Goal: Information Seeking & Learning: Learn about a topic

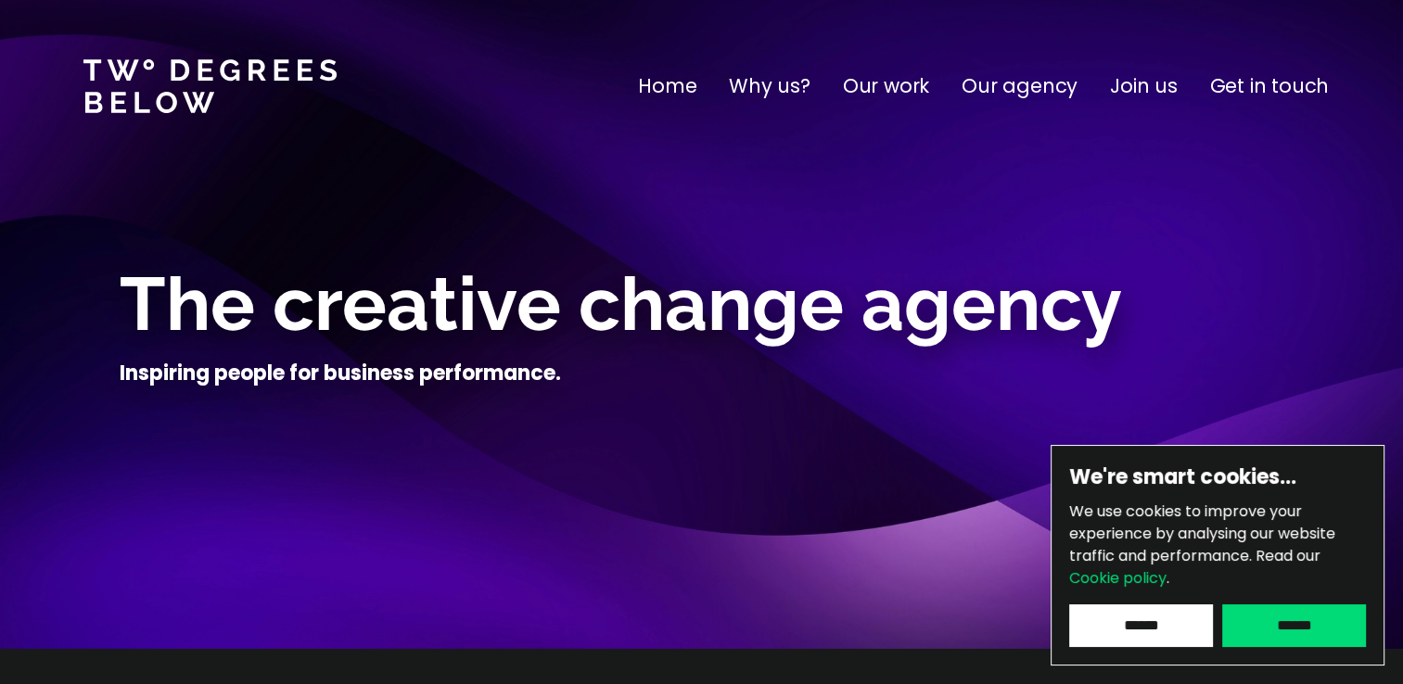
click at [1306, 623] on input "******" at bounding box center [1294, 626] width 144 height 43
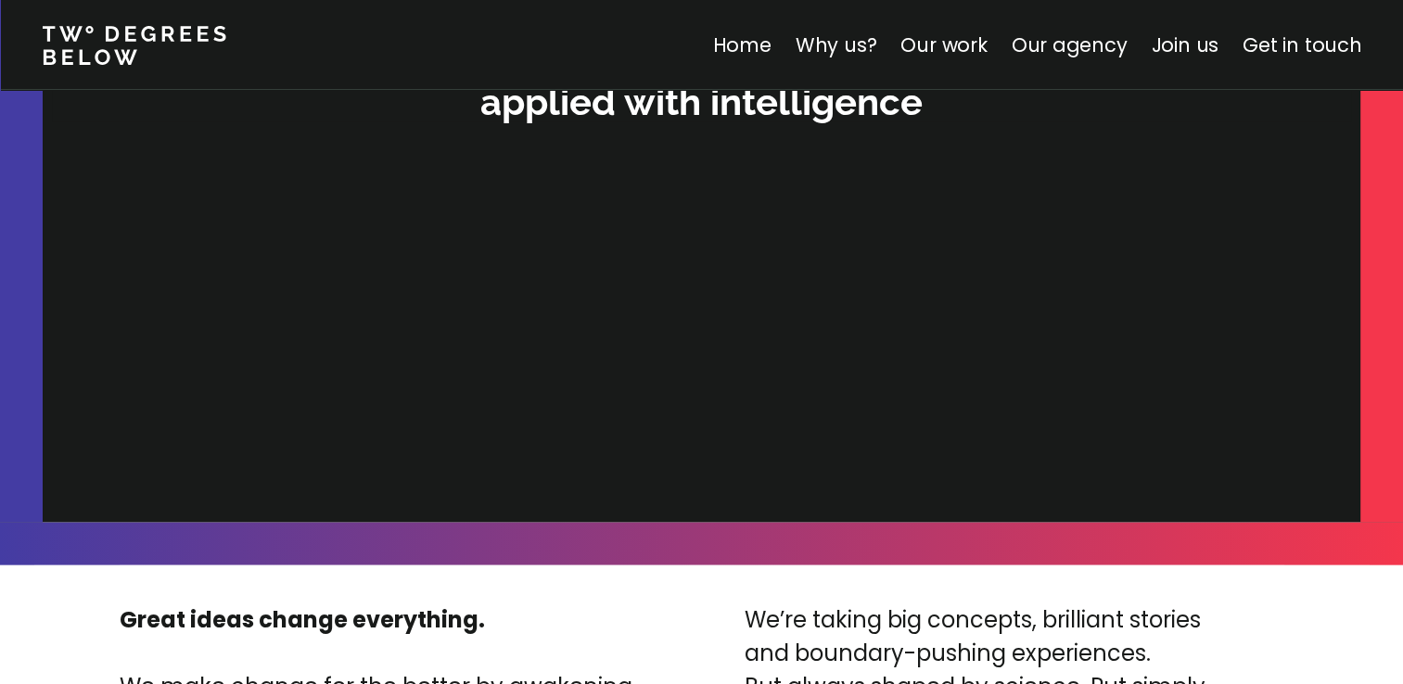
scroll to position [4084, 0]
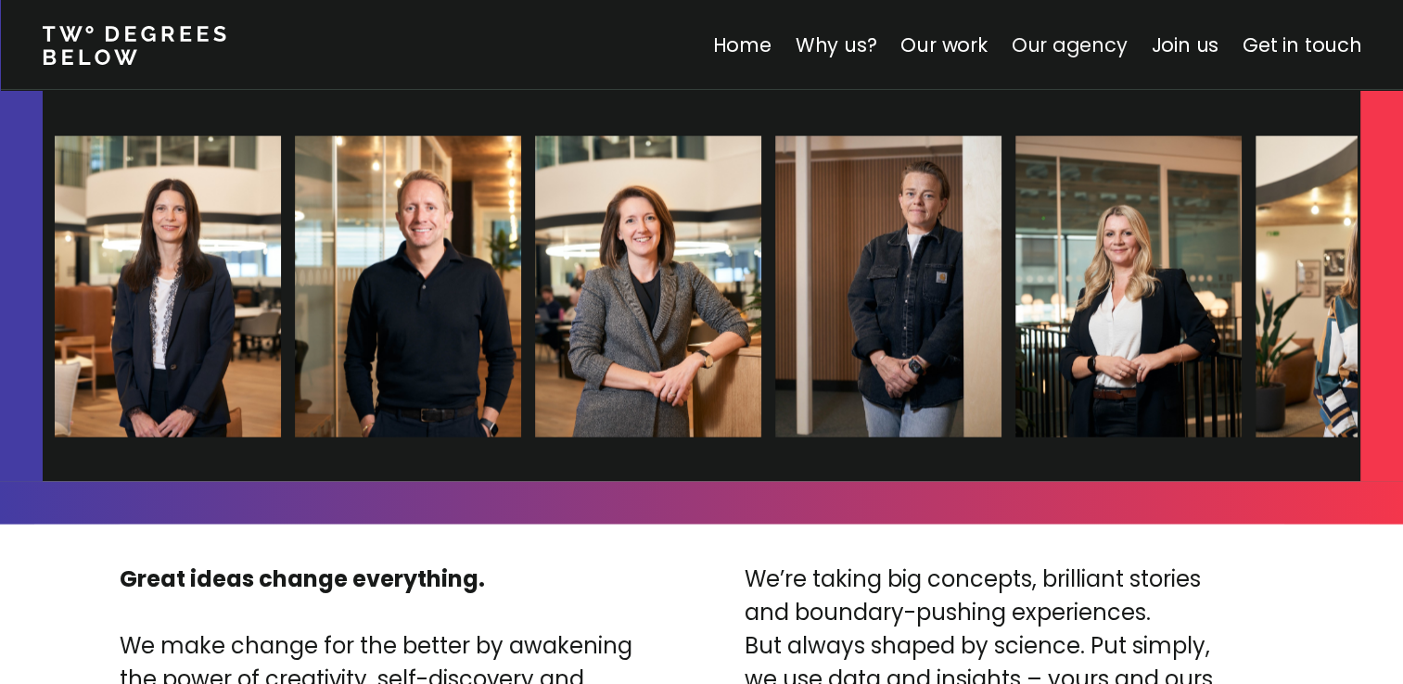
click at [1068, 44] on link "Our agency" at bounding box center [1069, 45] width 116 height 27
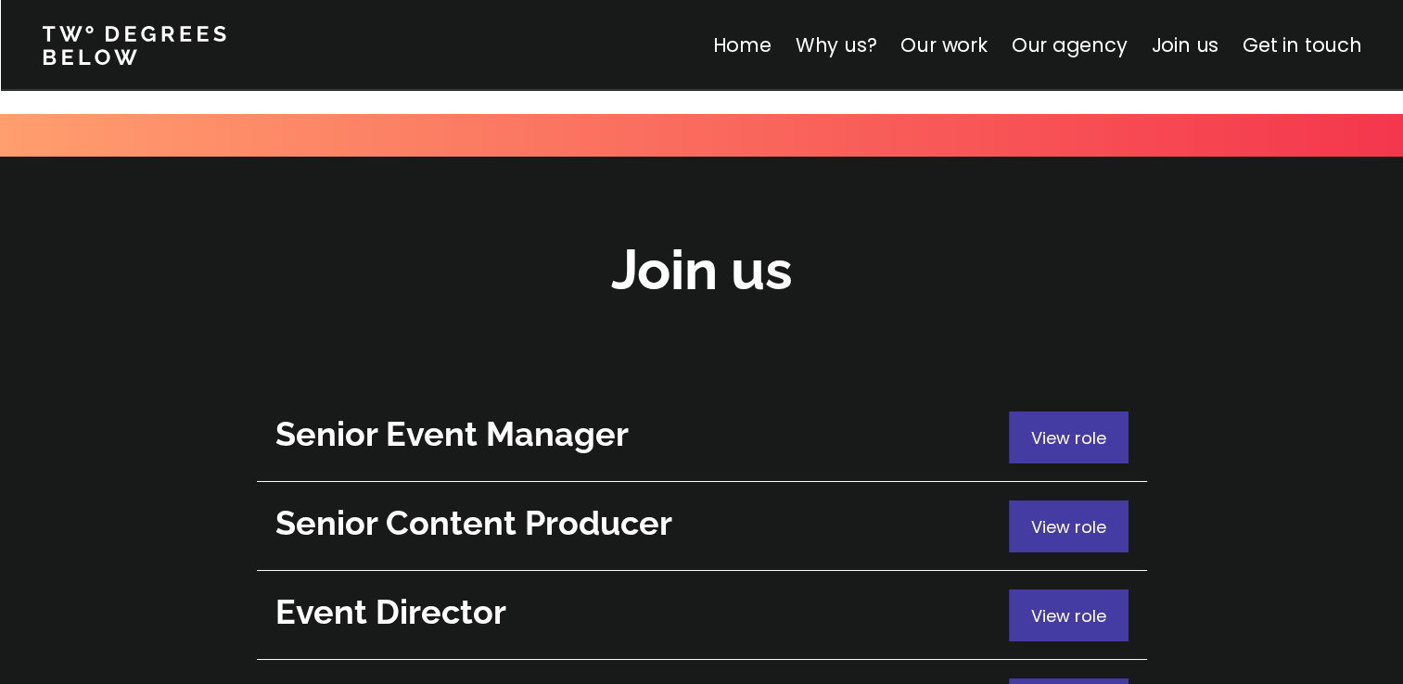
scroll to position [6623, 0]
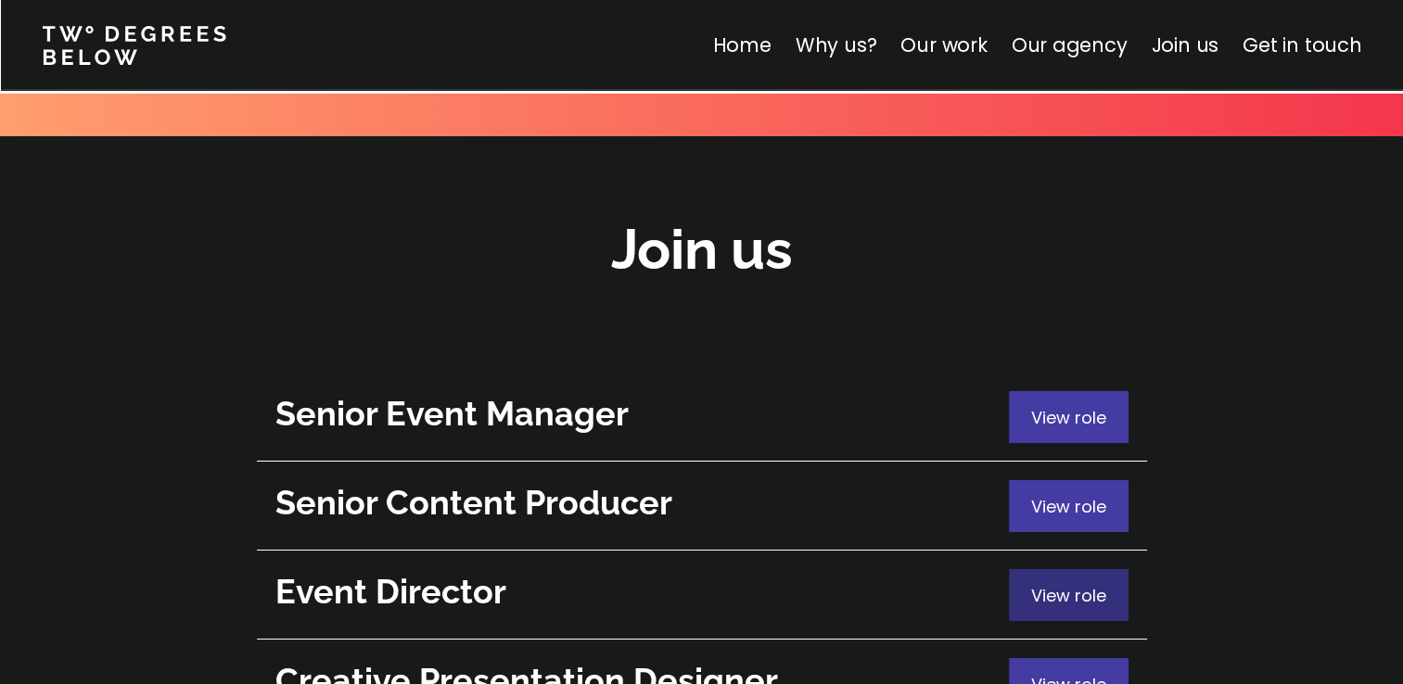
click at [1049, 584] on span "View role" at bounding box center [1068, 595] width 75 height 23
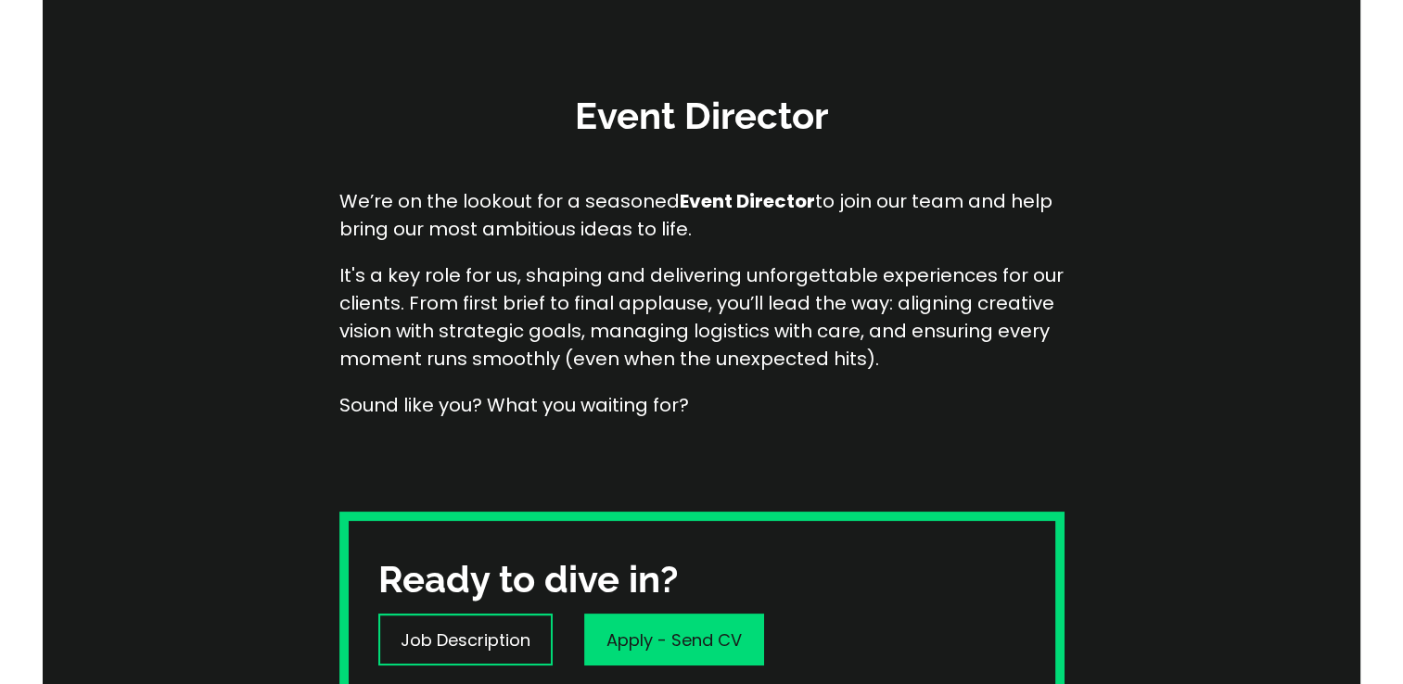
scroll to position [263, 0]
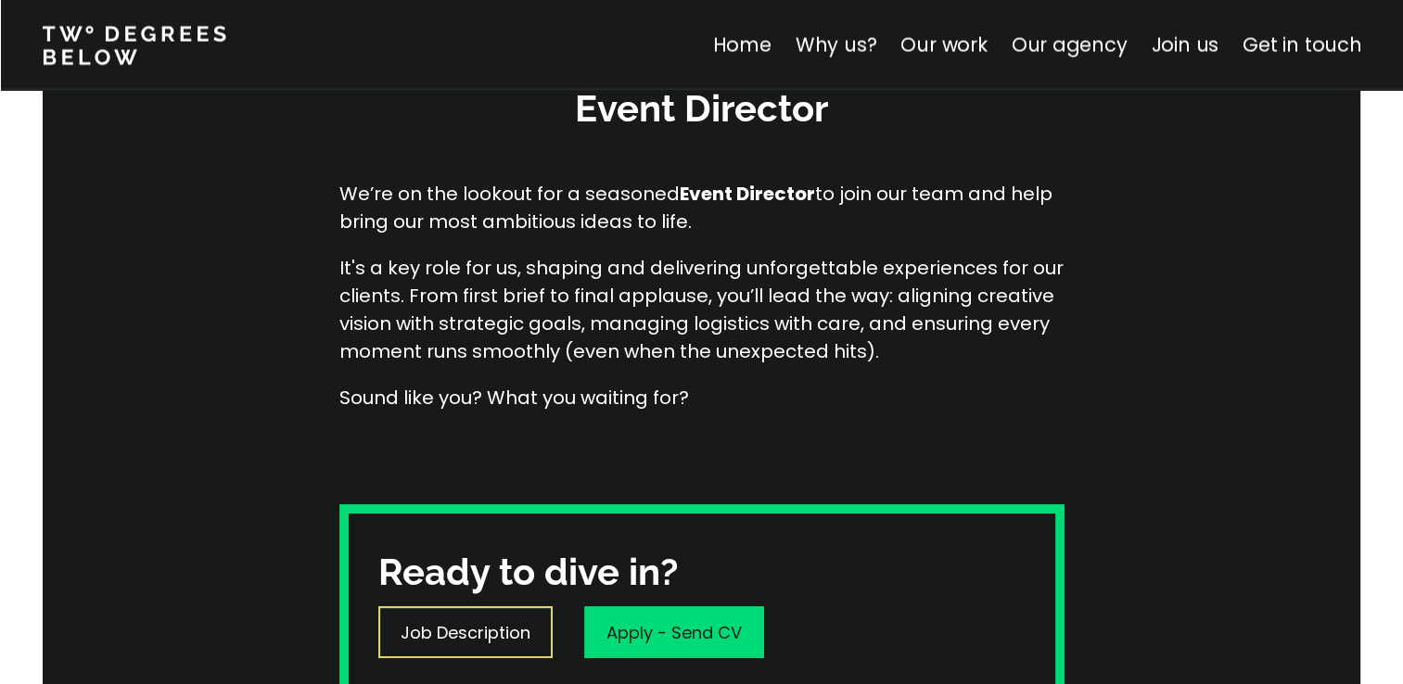
click at [474, 624] on p "Job Description" at bounding box center [466, 632] width 130 height 25
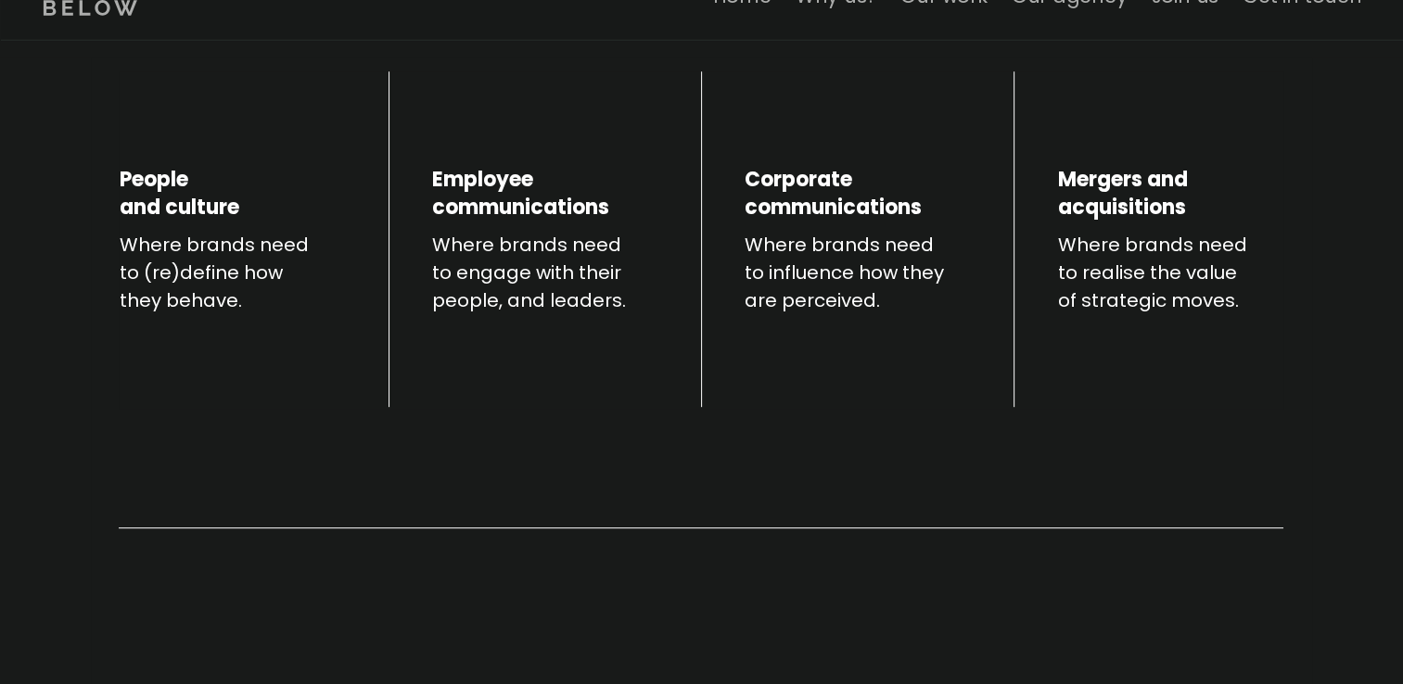
scroll to position [3939, 0]
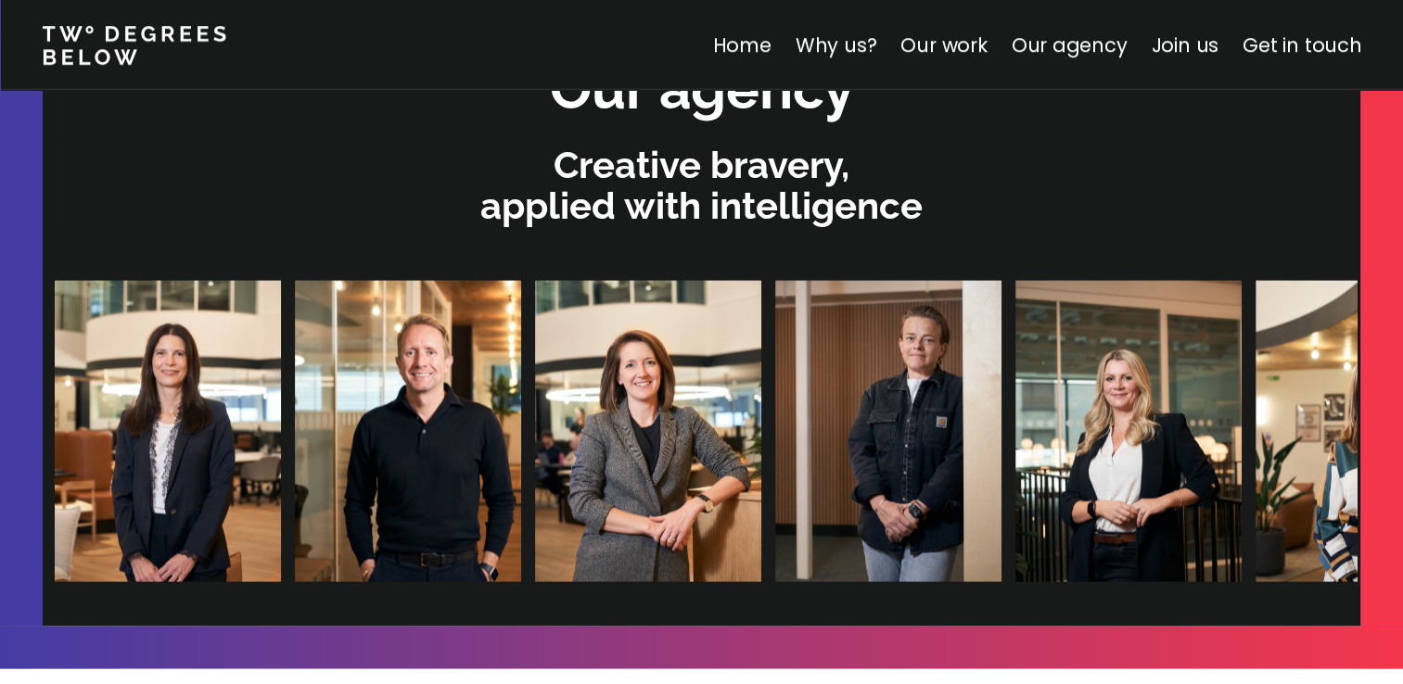
click at [167, 396] on img at bounding box center [168, 431] width 226 height 301
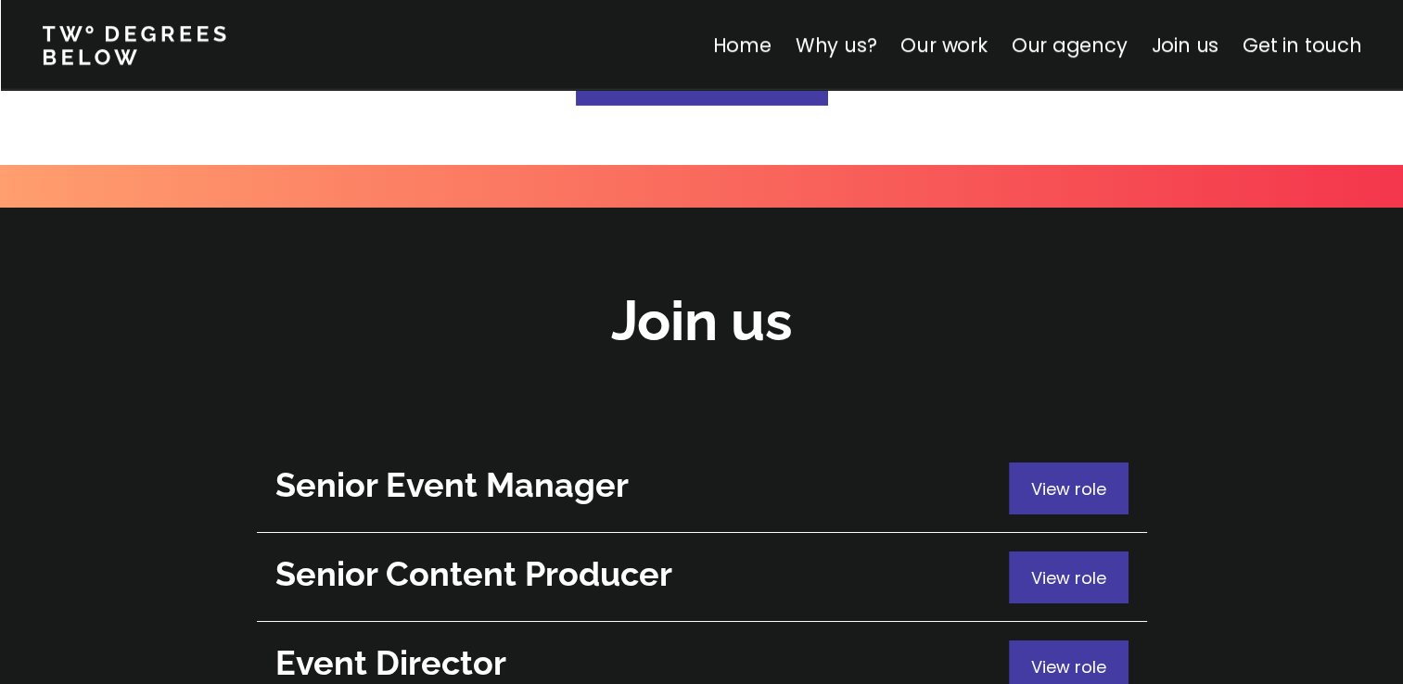
scroll to position [6572, 0]
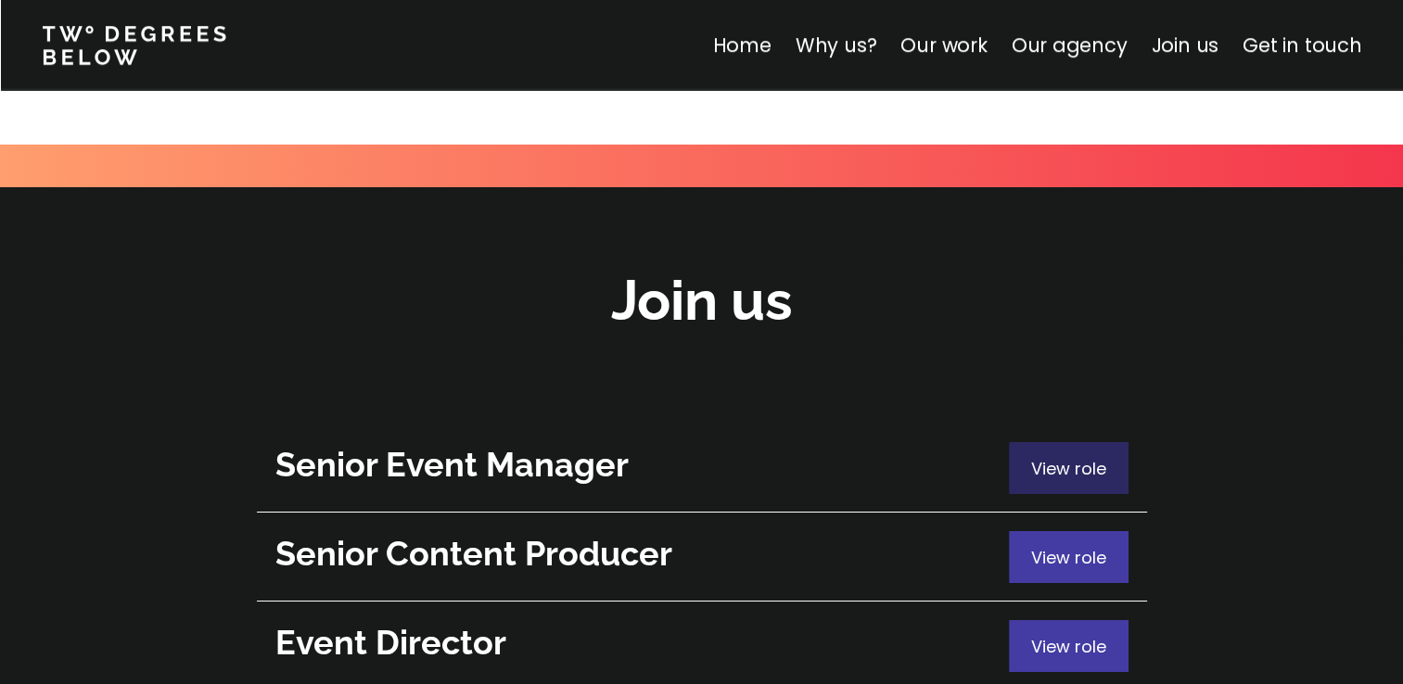
click at [1041, 456] on p "View role" at bounding box center [1068, 468] width 75 height 25
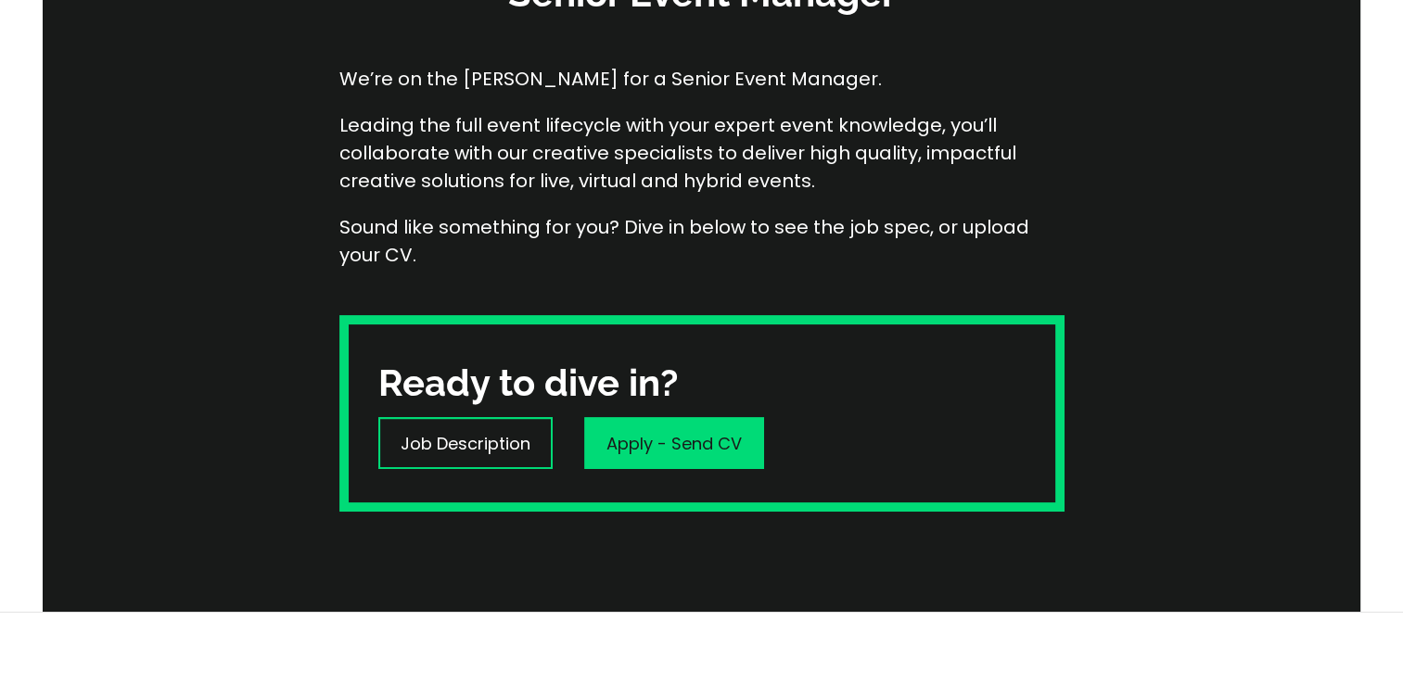
scroll to position [384, 0]
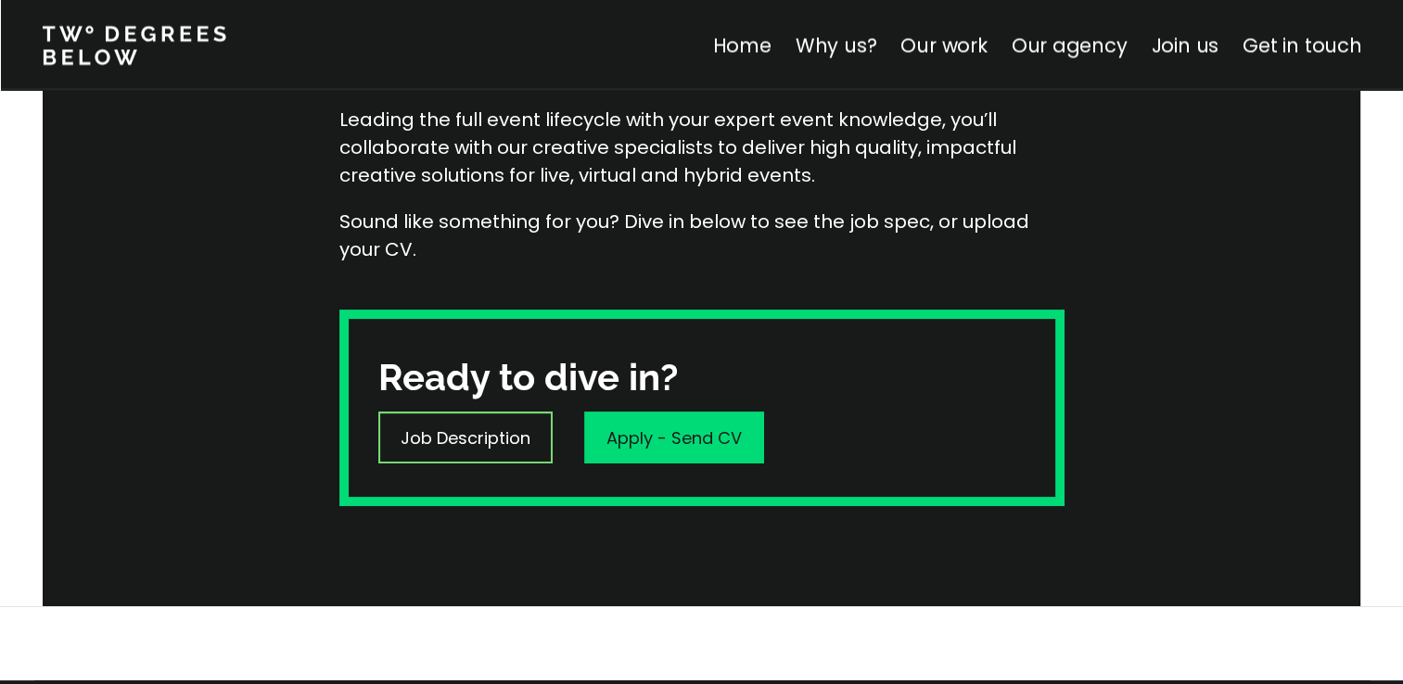
click at [492, 456] on div "Job Description" at bounding box center [465, 438] width 174 height 52
click at [1074, 39] on link "Our agency" at bounding box center [1069, 45] width 116 height 27
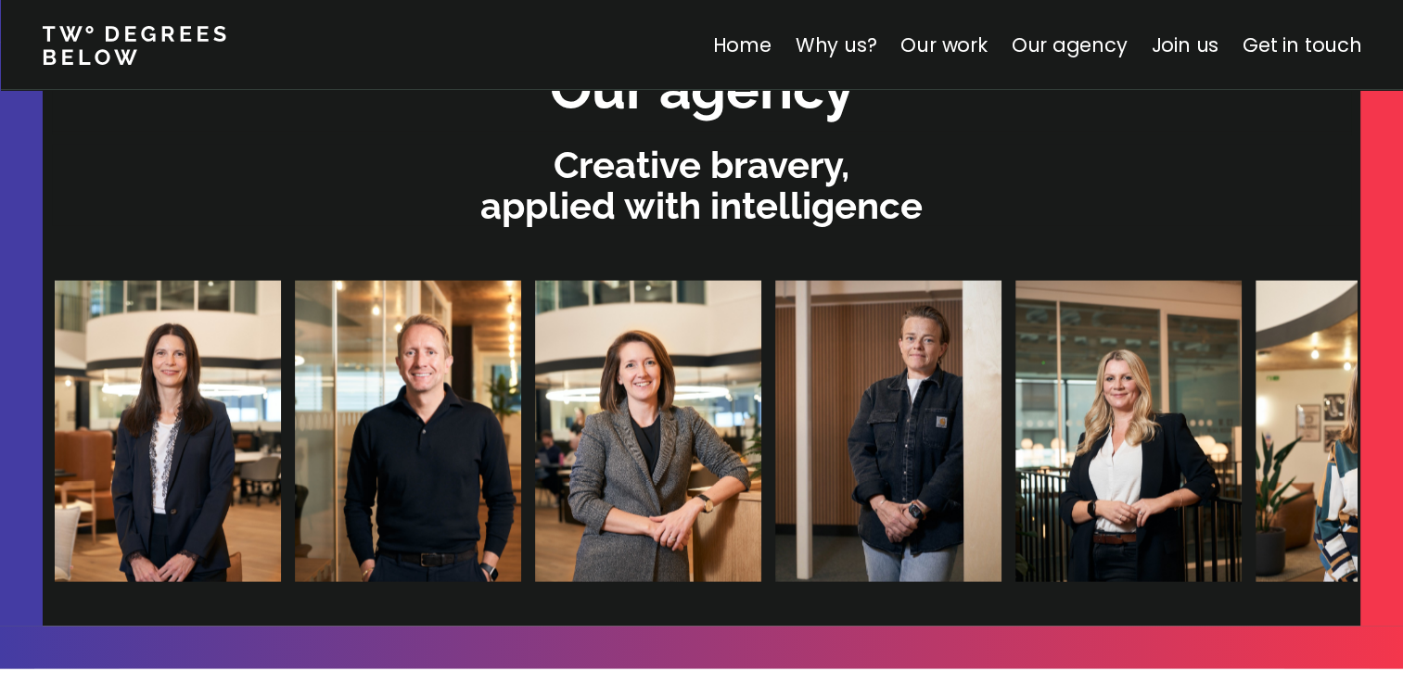
scroll to position [4084, 0]
